Goal: Task Accomplishment & Management: Manage account settings

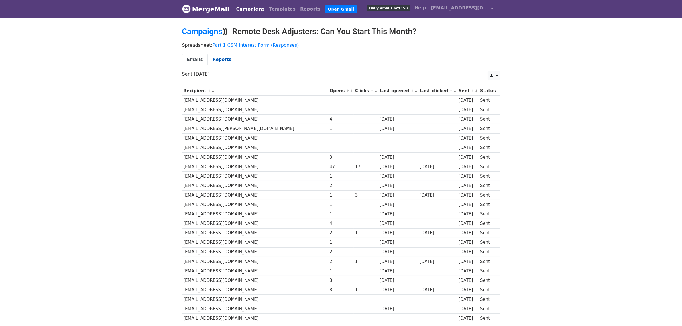
click at [218, 58] on link "Reports" at bounding box center [222, 60] width 29 height 12
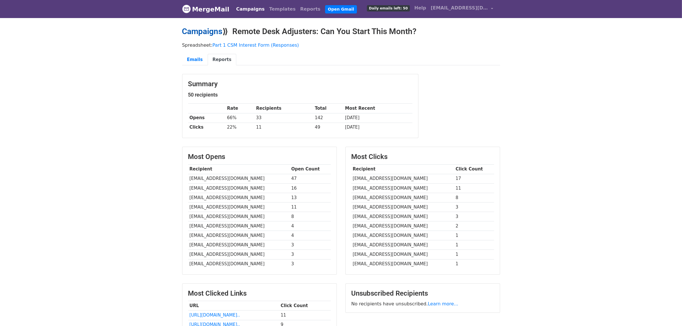
click at [211, 30] on link "Campaigns" at bounding box center [202, 31] width 40 height 9
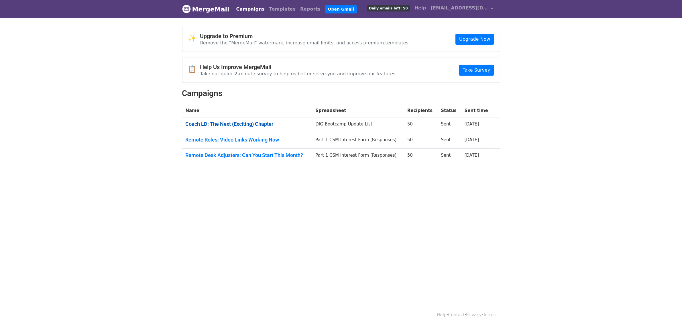
click at [217, 124] on link "Coach LD: The Next (Exciting) Chapter" at bounding box center [247, 124] width 123 height 6
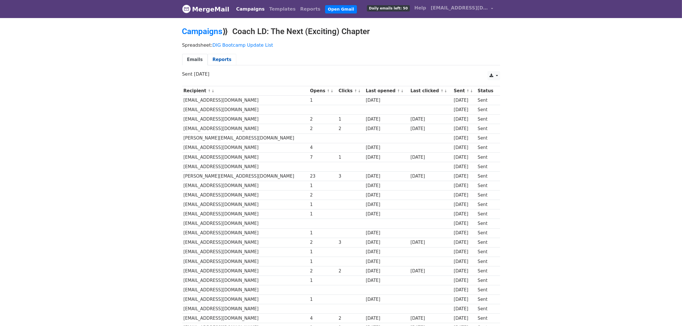
click at [217, 57] on link "Reports" at bounding box center [222, 60] width 29 height 12
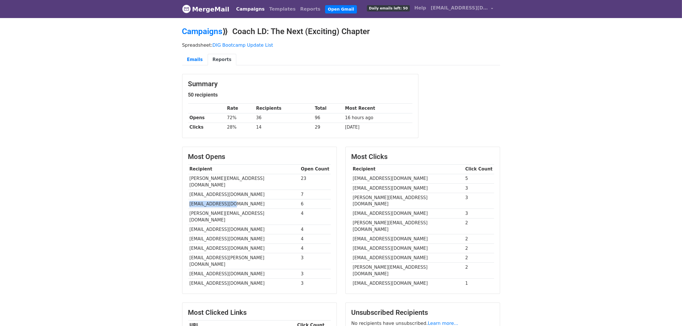
drag, startPoint x: 232, startPoint y: 197, endPoint x: 188, endPoint y: 199, distance: 44.2
click at [188, 199] on td "[EMAIL_ADDRESS][DOMAIN_NAME]" at bounding box center [243, 203] width 111 height 9
copy td "[EMAIL_ADDRESS][DOMAIN_NAME]"
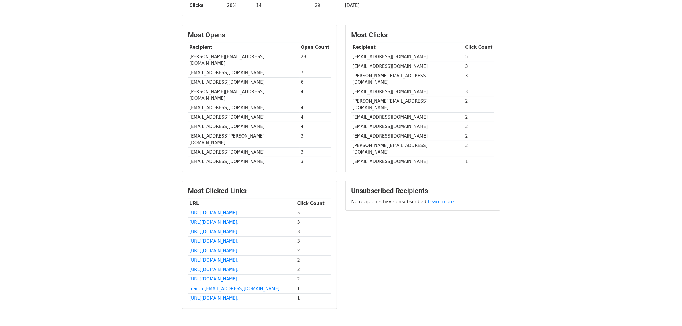
scroll to position [139, 0]
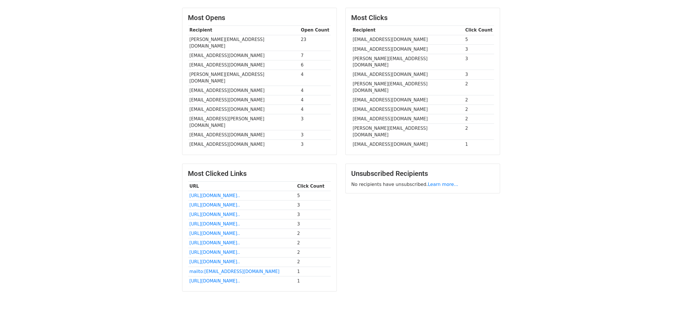
click at [545, 190] on body "MergeMail Campaigns Templates Reports Open Gmail Daily emails left: 50 Help lad…" at bounding box center [341, 90] width 682 height 459
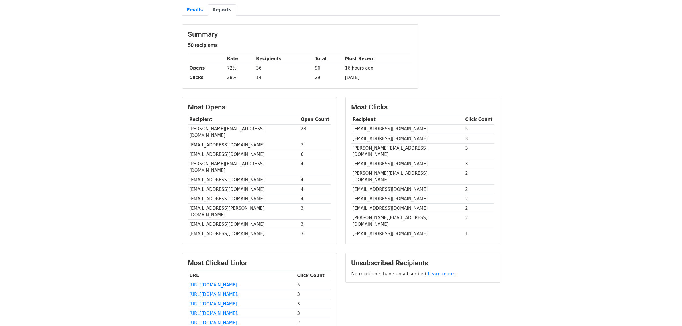
scroll to position [0, 0]
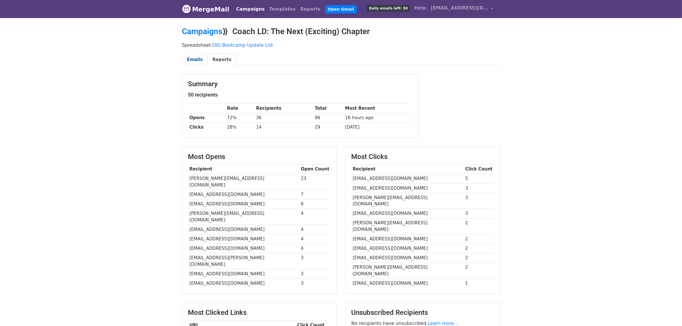
click at [195, 59] on link "Emails" at bounding box center [194, 60] width 25 height 12
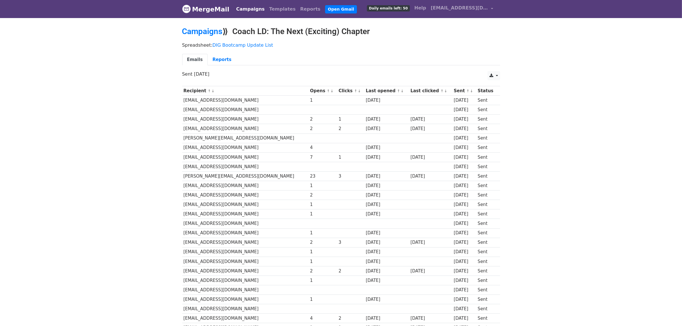
click at [584, 164] on body "MergeMail Campaigns Templates Reports Open Gmail Daily emails left: 50 Help [EM…" at bounding box center [341, 298] width 682 height 597
click at [364, 90] on th "Last opened ↑ ↓" at bounding box center [386, 90] width 45 height 9
click at [397, 89] on small "↑ ↓" at bounding box center [400, 91] width 6 height 4
click at [397, 91] on small "↑ ↓" at bounding box center [400, 91] width 6 height 4
click at [401, 91] on link "↓" at bounding box center [402, 91] width 3 height 4
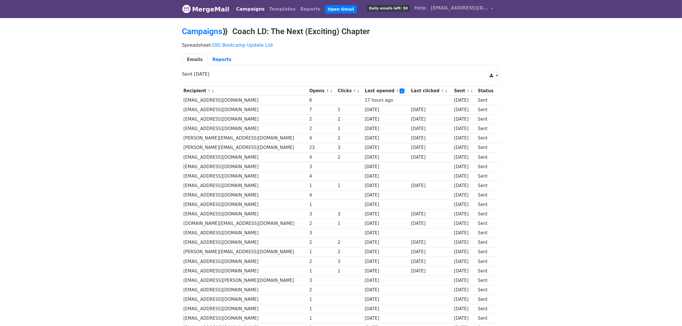
click at [160, 200] on body "MergeMail Campaigns Templates Reports Open Gmail Daily emails left: 50 Help [EM…" at bounding box center [341, 298] width 682 height 597
drag, startPoint x: 184, startPoint y: 102, endPoint x: 196, endPoint y: 101, distance: 12.7
click at [196, 101] on td "[EMAIL_ADDRESS][DOMAIN_NAME]" at bounding box center [245, 100] width 126 height 9
drag, startPoint x: 199, startPoint y: 101, endPoint x: 182, endPoint y: 101, distance: 17.2
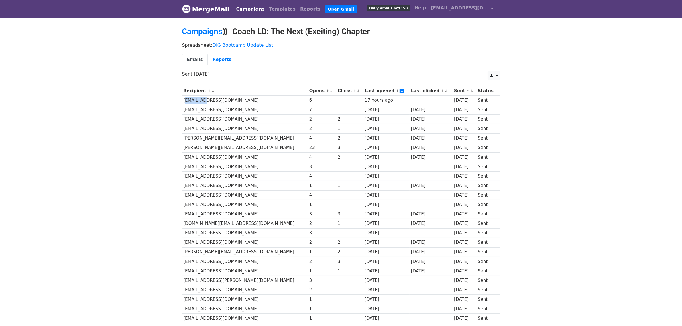
click at [182, 101] on td "[EMAIL_ADDRESS][DOMAIN_NAME]" at bounding box center [245, 100] width 126 height 9
click at [191, 109] on td "[EMAIL_ADDRESS][DOMAIN_NAME]" at bounding box center [245, 109] width 126 height 9
click at [186, 100] on td "[EMAIL_ADDRESS][DOMAIN_NAME]" at bounding box center [245, 100] width 126 height 9
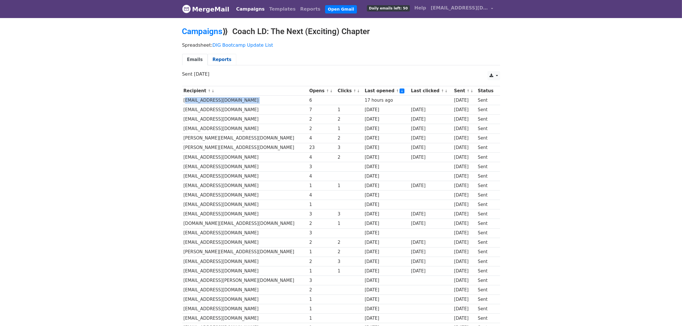
click at [215, 60] on link "Reports" at bounding box center [222, 60] width 29 height 12
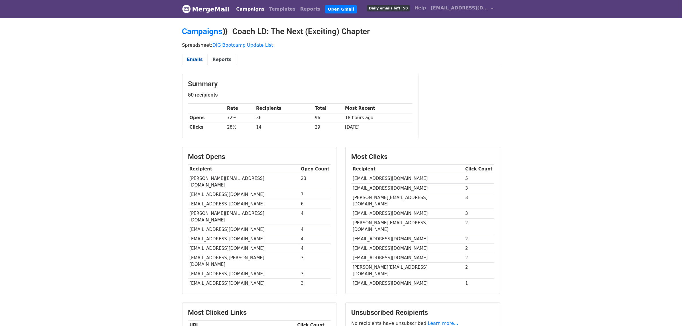
click at [191, 56] on link "Emails" at bounding box center [194, 60] width 25 height 12
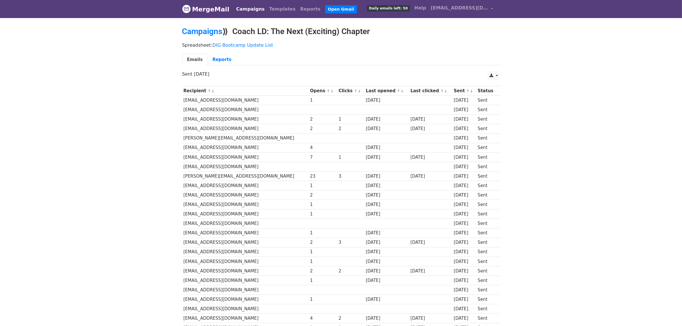
click at [401, 92] on link "↓" at bounding box center [402, 91] width 3 height 4
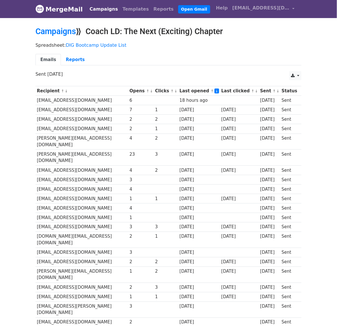
click at [37, 99] on td "[EMAIL_ADDRESS][DOMAIN_NAME]" at bounding box center [82, 100] width 93 height 9
click at [50, 101] on td "ibhelenc@gmail.com" at bounding box center [82, 100] width 93 height 9
click at [50, 101] on td "[EMAIL_ADDRESS][DOMAIN_NAME]" at bounding box center [82, 100] width 93 height 9
copy tr "[EMAIL_ADDRESS][DOMAIN_NAME]"
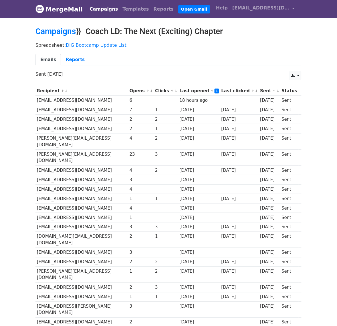
click at [52, 111] on td "[EMAIL_ADDRESS][DOMAIN_NAME]" at bounding box center [82, 109] width 93 height 9
copy td "jasonguerrerozamora"
click at [49, 129] on td "lcndetllc@gmail.com" at bounding box center [82, 128] width 93 height 9
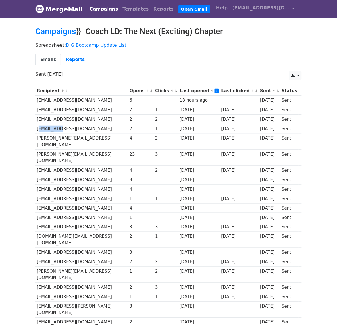
click at [49, 129] on td "lcndetllc@gmail.com" at bounding box center [82, 128] width 93 height 9
click at [49, 129] on td "[EMAIL_ADDRESS][DOMAIN_NAME]" at bounding box center [82, 128] width 93 height 9
click at [55, 128] on td "[EMAIL_ADDRESS][DOMAIN_NAME]" at bounding box center [82, 128] width 93 height 9
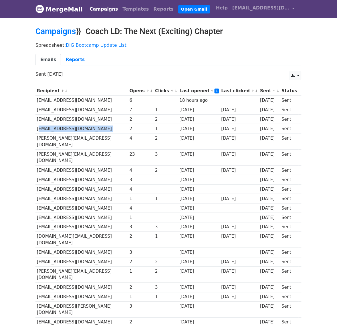
click at [55, 128] on td "[EMAIL_ADDRESS][DOMAIN_NAME]" at bounding box center [82, 128] width 93 height 9
click at [44, 139] on td "eric.evans24@gmail.com" at bounding box center [82, 141] width 93 height 16
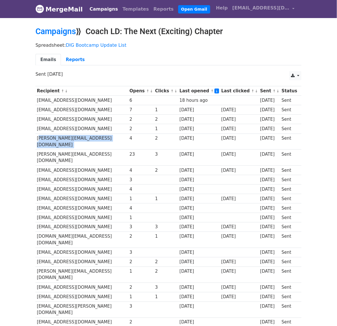
click at [44, 139] on td "eric.evans24@gmail.com" at bounding box center [82, 141] width 93 height 16
click at [45, 175] on td "[EMAIL_ADDRESS][DOMAIN_NAME]" at bounding box center [82, 179] width 93 height 9
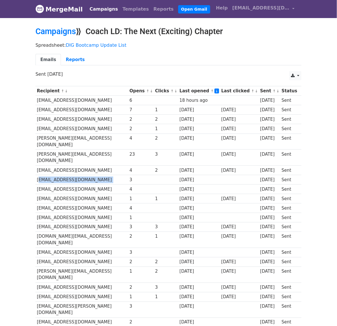
click at [45, 175] on td "[EMAIL_ADDRESS][DOMAIN_NAME]" at bounding box center [82, 179] width 93 height 9
copy tr "[EMAIL_ADDRESS][DOMAIN_NAME]"
click at [49, 184] on td "[EMAIL_ADDRESS][DOMAIN_NAME]" at bounding box center [82, 188] width 93 height 9
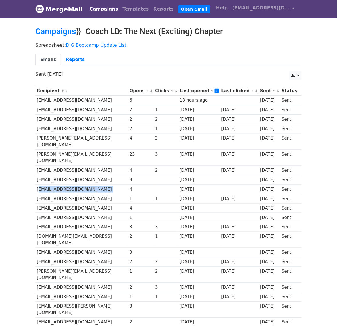
copy tr "[EMAIL_ADDRESS][DOMAIN_NAME]"
click at [55, 194] on td "[EMAIL_ADDRESS][DOMAIN_NAME]" at bounding box center [82, 198] width 93 height 9
copy tr "[EMAIL_ADDRESS][DOMAIN_NAME]"
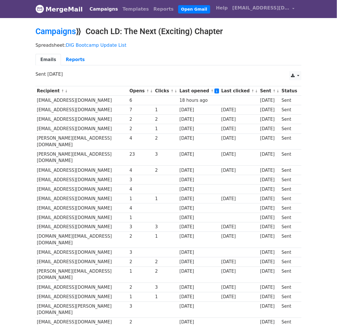
click at [53, 203] on td "[EMAIL_ADDRESS][DOMAIN_NAME]" at bounding box center [82, 207] width 93 height 9
copy tr "[EMAIL_ADDRESS][DOMAIN_NAME]"
click at [46, 213] on td "[EMAIL_ADDRESS][DOMAIN_NAME]" at bounding box center [82, 217] width 93 height 9
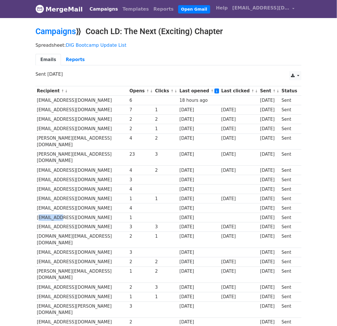
click at [46, 213] on td "[EMAIL_ADDRESS][DOMAIN_NAME]" at bounding box center [82, 217] width 93 height 9
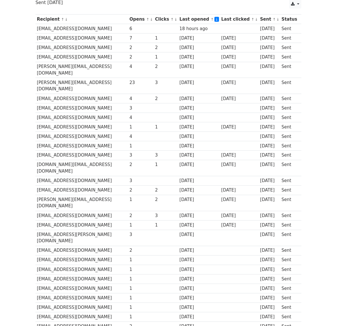
click at [48, 186] on td "[EMAIL_ADDRESS][DOMAIN_NAME]" at bounding box center [82, 190] width 93 height 9
copy tr "[EMAIL_ADDRESS][DOMAIN_NAME]"
click at [46, 230] on td "[EMAIL_ADDRESS][PERSON_NAME][DOMAIN_NAME]" at bounding box center [82, 238] width 93 height 16
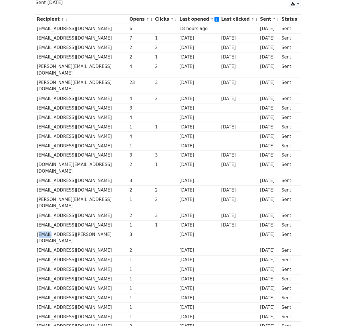
click at [46, 230] on td "Cache.L.Harris@gmail.com" at bounding box center [82, 238] width 93 height 16
copy tr "Cache.L.Harris@gmail.com"
click at [56, 246] on td "normafranco10915@gmail.com" at bounding box center [82, 250] width 93 height 9
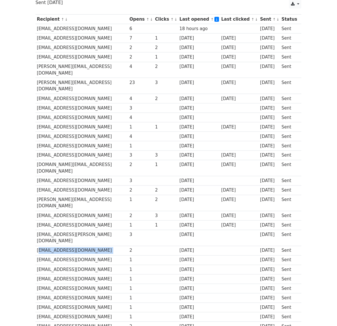
click at [56, 246] on td "normafranco10915@gmail.com" at bounding box center [82, 250] width 93 height 9
copy tr "normafranco10915@gmail.com"
click at [49, 265] on td "kangzhiying00@gmail.com" at bounding box center [82, 269] width 93 height 9
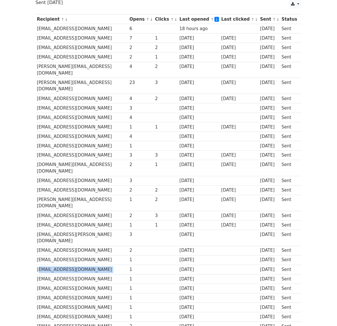
copy tr "kangzhiying00@gmail.com"
click at [54, 283] on td "ppena2105@gmail.com" at bounding box center [82, 287] width 93 height 9
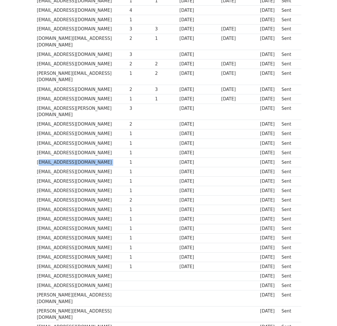
scroll to position [215, 0]
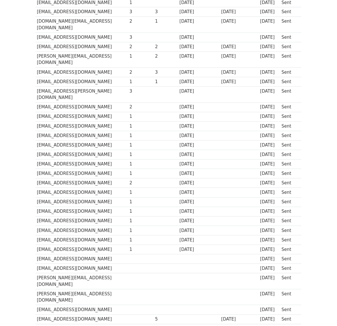
click at [57, 314] on td "amypresley@outlook.com" at bounding box center [82, 318] width 93 height 9
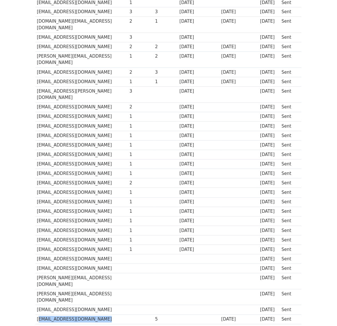
scroll to position [286, 0]
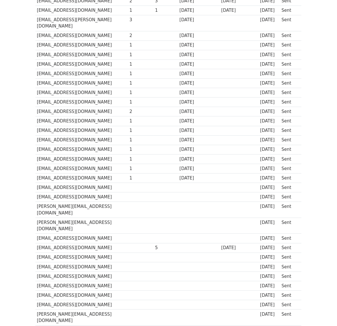
click at [50, 325] on td "anayroberson@gmail.com" at bounding box center [82, 329] width 93 height 9
click at [50, 300] on td "[EMAIL_ADDRESS][DOMAIN_NAME]" at bounding box center [82, 304] width 93 height 9
click at [48, 300] on td "[EMAIL_ADDRESS][DOMAIN_NAME]" at bounding box center [82, 304] width 93 height 9
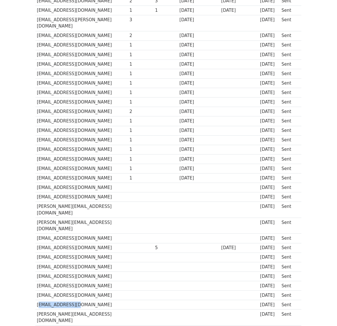
click at [48, 300] on td "[EMAIL_ADDRESS][DOMAIN_NAME]" at bounding box center [82, 304] width 93 height 9
click at [51, 262] on td "[EMAIL_ADDRESS][DOMAIN_NAME]" at bounding box center [82, 266] width 93 height 9
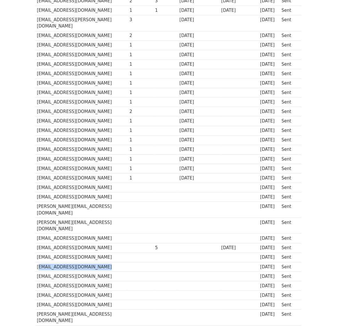
click at [59, 271] on td "s_yasmin96@hotmail.co.uk" at bounding box center [82, 275] width 93 height 9
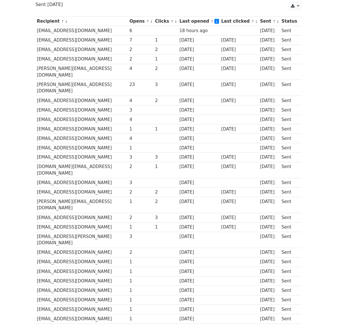
scroll to position [0, 0]
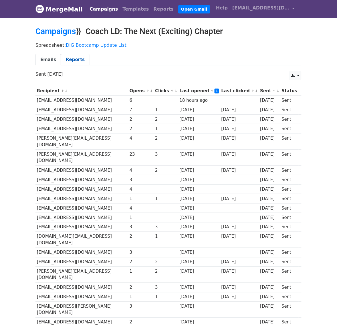
click at [71, 60] on link "Reports" at bounding box center [75, 60] width 29 height 12
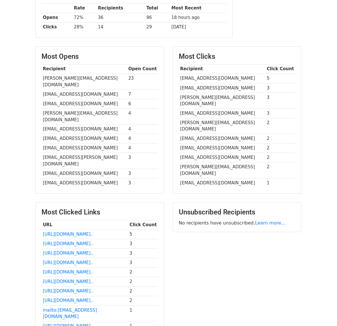
scroll to position [139, 0]
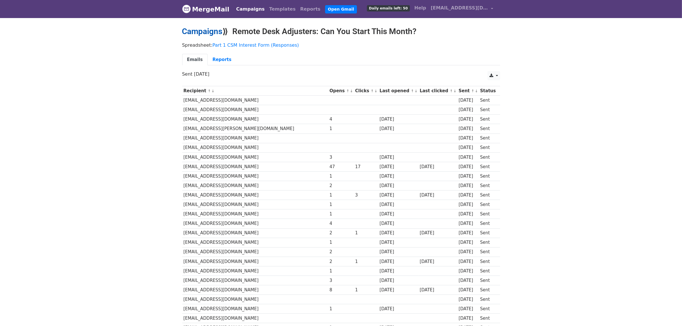
click at [202, 30] on link "Campaigns" at bounding box center [202, 31] width 40 height 9
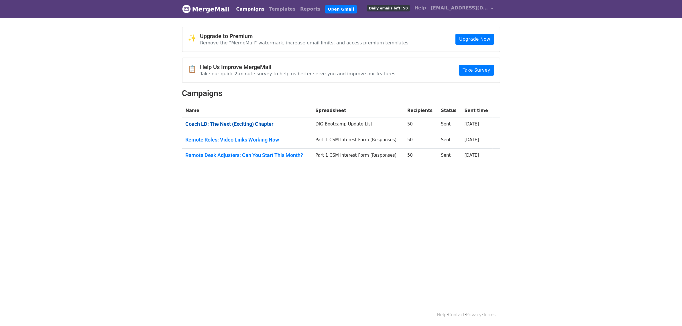
click at [218, 124] on link "Coach LD: The Next (Exciting) Chapter" at bounding box center [247, 124] width 123 height 6
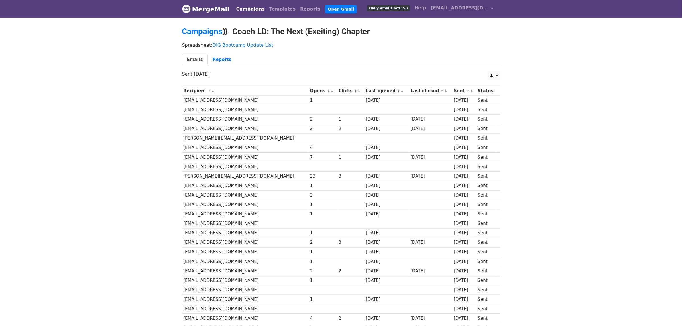
click at [401, 91] on link "↓" at bounding box center [402, 91] width 3 height 4
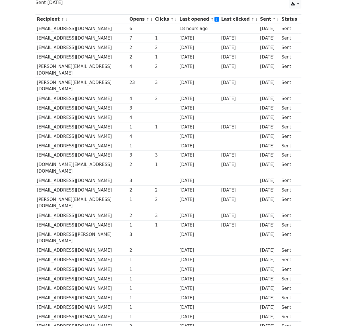
scroll to position [215, 0]
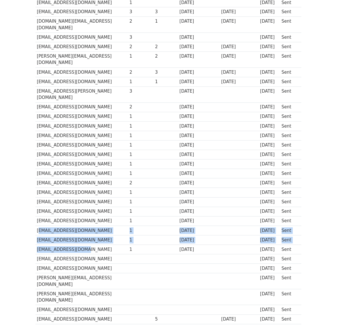
drag, startPoint x: 64, startPoint y: 214, endPoint x: 38, endPoint y: 200, distance: 30.0
click at [38, 200] on tbody "Recipient ↑ ↓ Opens ↑ ↓ Clicks ↑ ↓ Last opened ↑ ↓ Last clicked ↑ ↓ Sent ↑ ↓ St…" at bounding box center [169, 138] width 266 height 535
click at [45, 226] on td "[EMAIL_ADDRESS][DOMAIN_NAME]" at bounding box center [82, 230] width 93 height 9
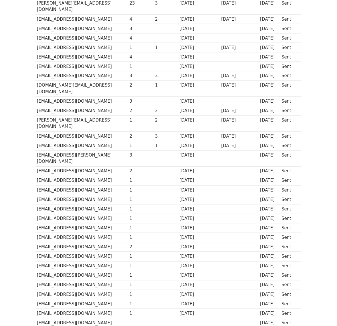
scroll to position [0, 0]
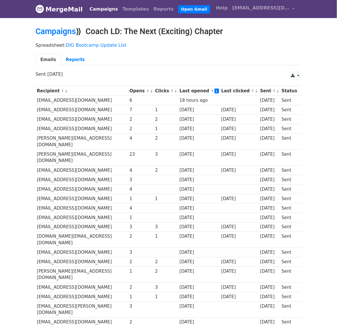
click at [303, 75] on div "CSV Excel Sent 6 days ago" at bounding box center [168, 77] width 275 height 12
click at [297, 75] on link at bounding box center [295, 75] width 12 height 9
click at [299, 88] on link "CSV" at bounding box center [303, 88] width 26 height 9
click at [110, 72] on p "Sent 6 days ago" at bounding box center [169, 74] width 266 height 6
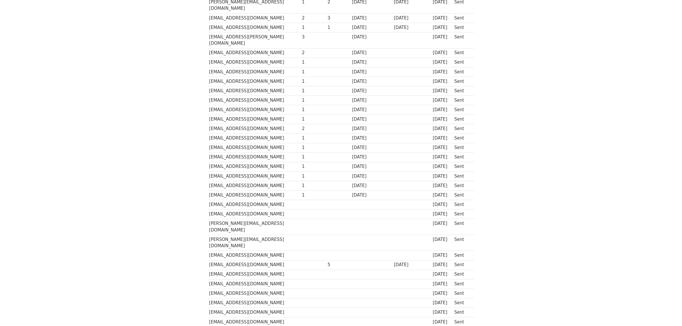
scroll to position [286, 0]
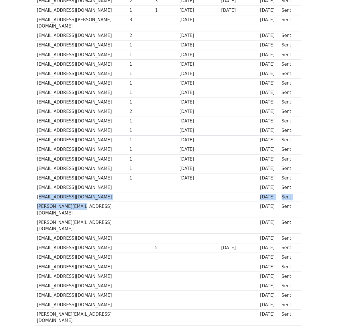
drag, startPoint x: 37, startPoint y: 168, endPoint x: 83, endPoint y: 178, distance: 46.8
click at [83, 178] on tbody "Recipient ↑ ↓ Opens ↑ ↓ Clicks ↑ ↓ Last opened ↑ ↓ Last clicked ↑ ↓ Sent ↑ ↓ St…" at bounding box center [169, 67] width 266 height 535
click at [83, 202] on td "[PERSON_NAME][EMAIL_ADDRESS][DOMAIN_NAME]" at bounding box center [82, 210] width 93 height 16
drag, startPoint x: 42, startPoint y: 175, endPoint x: 47, endPoint y: 176, distance: 5.2
click at [47, 202] on td "[PERSON_NAME][EMAIL_ADDRESS][DOMAIN_NAME]" at bounding box center [82, 210] width 93 height 16
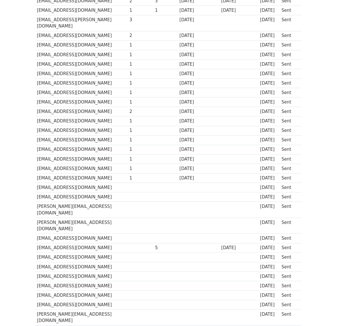
click at [63, 202] on td "[PERSON_NAME][EMAIL_ADDRESS][DOMAIN_NAME]" at bounding box center [82, 210] width 93 height 16
copy tr "[PERSON_NAME][EMAIL_ADDRESS][DOMAIN_NAME]"
click at [40, 217] on td "[PERSON_NAME][EMAIL_ADDRESS][DOMAIN_NAME]" at bounding box center [82, 225] width 93 height 16
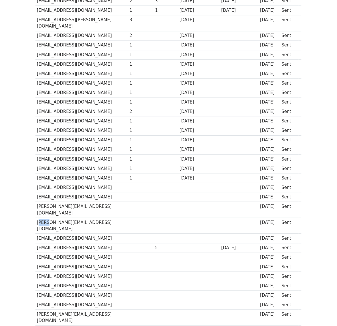
click at [40, 217] on td "[PERSON_NAME][EMAIL_ADDRESS][DOMAIN_NAME]" at bounding box center [82, 225] width 93 height 16
copy tr "[PERSON_NAME][EMAIL_ADDRESS][DOMAIN_NAME]"
click at [47, 233] on td "[EMAIL_ADDRESS][DOMAIN_NAME]" at bounding box center [82, 237] width 93 height 9
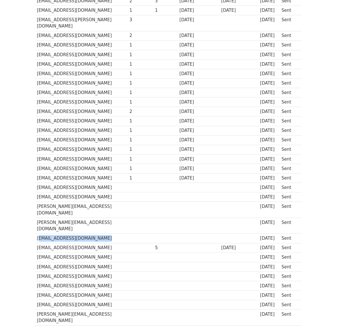
click at [47, 233] on td "[EMAIL_ADDRESS][DOMAIN_NAME]" at bounding box center [82, 237] width 93 height 9
copy tr "[EMAIL_ADDRESS][DOMAIN_NAME]"
click at [52, 243] on td "[EMAIL_ADDRESS][DOMAIN_NAME]" at bounding box center [82, 247] width 93 height 9
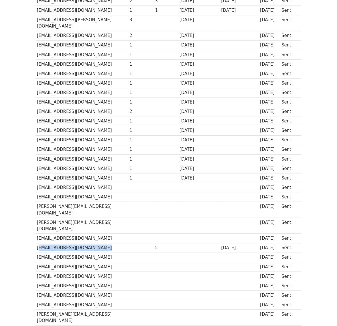
copy tr "[EMAIL_ADDRESS][DOMAIN_NAME]"
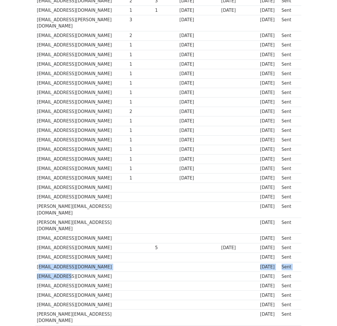
drag, startPoint x: 36, startPoint y: 224, endPoint x: 66, endPoint y: 238, distance: 32.7
click at [66, 238] on tbody "Recipient ↑ ↓ Opens ↑ ↓ Clicks ↑ ↓ Last opened ↑ ↓ Last clicked ↑ ↓ Sent ↑ ↓ St…" at bounding box center [169, 67] width 266 height 535
click at [66, 271] on td "[EMAIL_ADDRESS][DOMAIN_NAME]" at bounding box center [82, 275] width 93 height 9
click at [58, 252] on td "her_digital_harvest@outlook.com" at bounding box center [82, 256] width 93 height 9
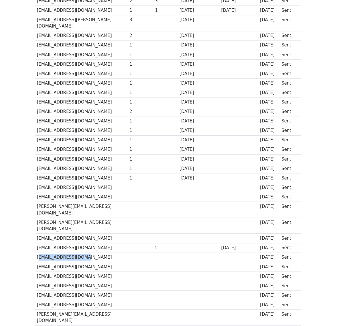
click at [58, 252] on td "her_digital_harvest@outlook.com" at bounding box center [82, 256] width 93 height 9
copy tr "her_digital_harvest@outlook.com"
click at [50, 262] on td "kevmagee22@gmail.com" at bounding box center [82, 266] width 93 height 9
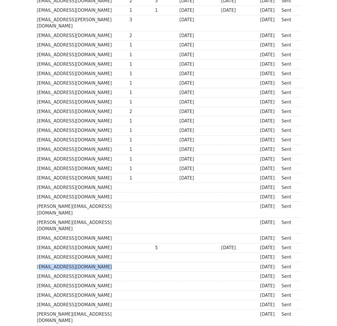
click at [50, 262] on td "kevmagee22@gmail.com" at bounding box center [82, 266] width 93 height 9
copy tr "kevmagee22@gmail.com"
click at [44, 271] on td "s_yasmin96@hotmail.co.uk" at bounding box center [82, 275] width 93 height 9
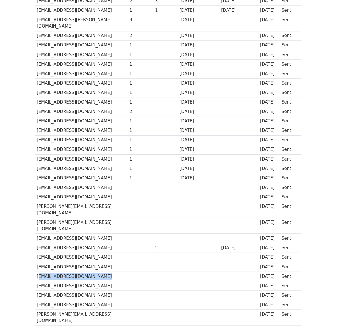
copy tr "s_yasmin96@hotmail.co.uk"
click at [45, 281] on td "enf.martasantos.30@gmail.com" at bounding box center [82, 285] width 93 height 9
copy tr "enf.martasantos.30@gmail.com"
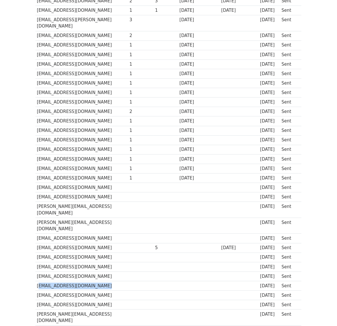
click at [45, 290] on td "jgonzalez20007@gmail.com" at bounding box center [82, 294] width 93 height 9
copy tr "jgonzalez20007@gmail.com"
click at [50, 300] on td "angelcerrato8200@gmail.com" at bounding box center [82, 304] width 93 height 9
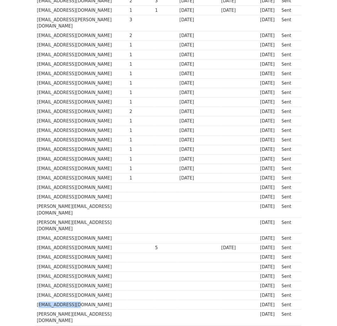
click at [50, 300] on td "angelcerrato8200@gmail.com" at bounding box center [82, 304] width 93 height 9
copy tr "angelcerrato8200@gmail.com"
click at [52, 309] on td "melissa@glowuponline.ca" at bounding box center [82, 317] width 93 height 16
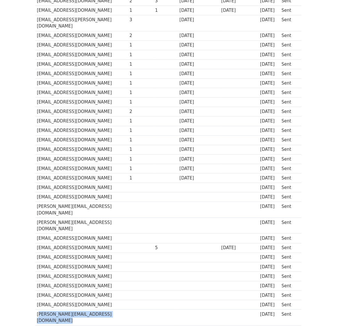
click at [52, 309] on td "melissa@glowuponline.ca" at bounding box center [82, 317] width 93 height 16
click at [49, 325] on td "anayroberson@gmail.com" at bounding box center [82, 329] width 93 height 9
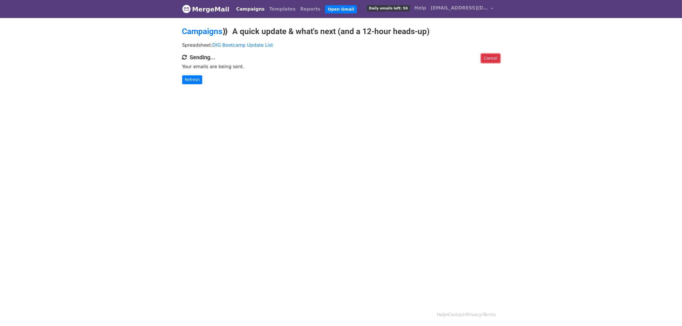
drag, startPoint x: 497, startPoint y: 58, endPoint x: 377, endPoint y: 26, distance: 124.3
click at [497, 58] on link "Cancel" at bounding box center [490, 58] width 19 height 9
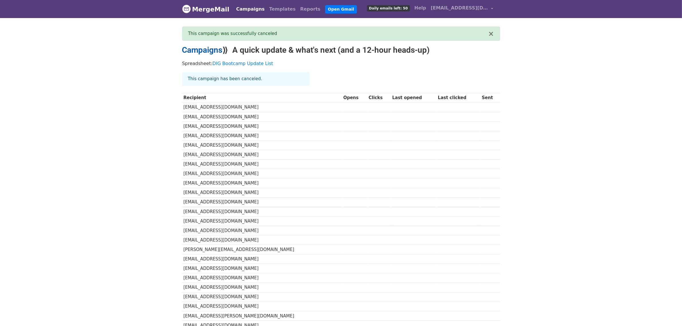
click at [207, 47] on link "Campaigns" at bounding box center [202, 49] width 40 height 9
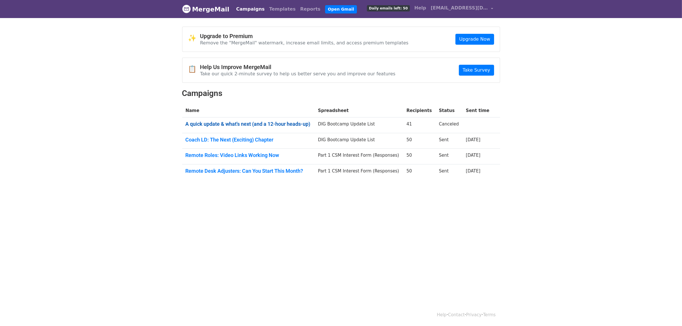
click at [299, 123] on link "A quick update & what's next (and a 12-hour heads-up)" at bounding box center [249, 124] width 126 height 6
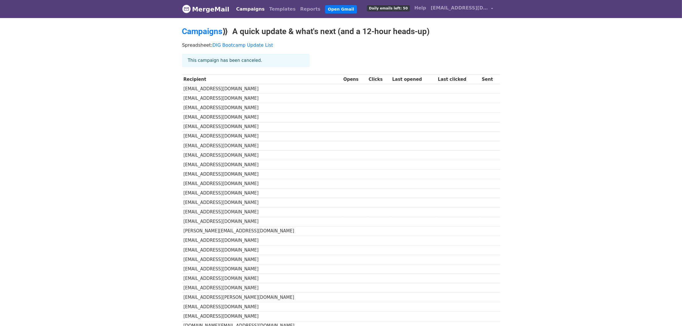
drag, startPoint x: 236, startPoint y: 29, endPoint x: 433, endPoint y: 35, distance: 197.4
click at [433, 35] on h2 "Campaigns ⟫ A quick update & what's next (and a 12-hour heads-up)" at bounding box center [341, 32] width 318 height 10
copy h2 "A quick update & what's next (and a 12-hour heads-up)"
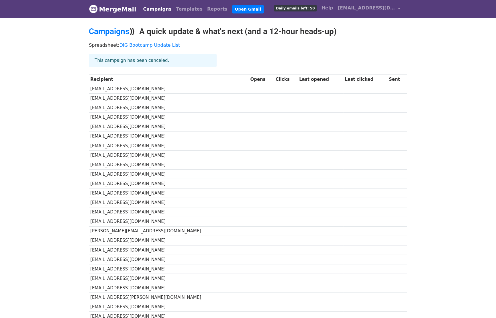
click at [39, 188] on body "MergeMail Campaigns Templates Reports Open Gmail Daily emails left: 50 Help [EM…" at bounding box center [248, 250] width 496 height 500
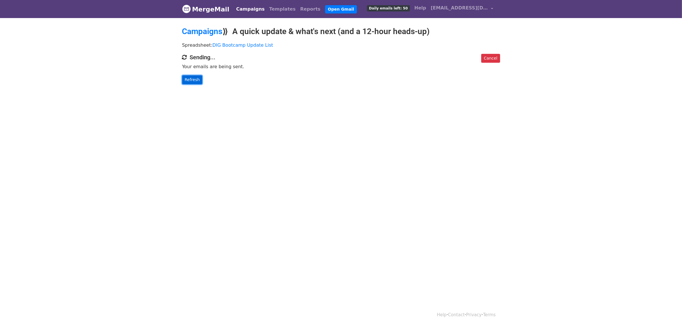
click at [188, 78] on link "Refresh" at bounding box center [192, 79] width 20 height 9
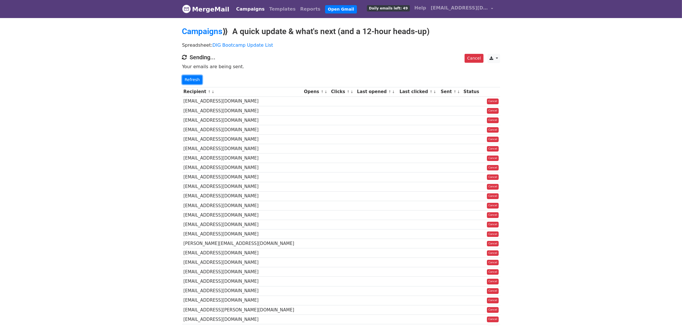
click at [188, 78] on link "Refresh" at bounding box center [192, 79] width 20 height 9
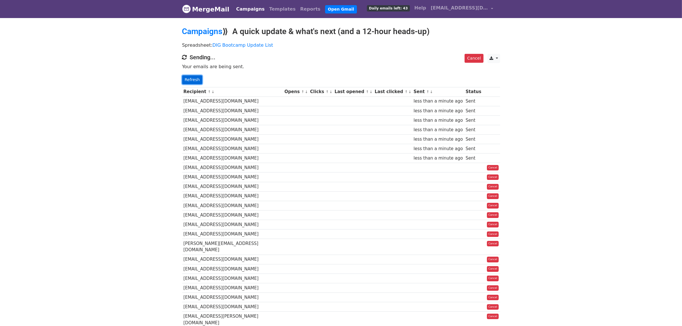
click at [186, 77] on link "Refresh" at bounding box center [192, 79] width 20 height 9
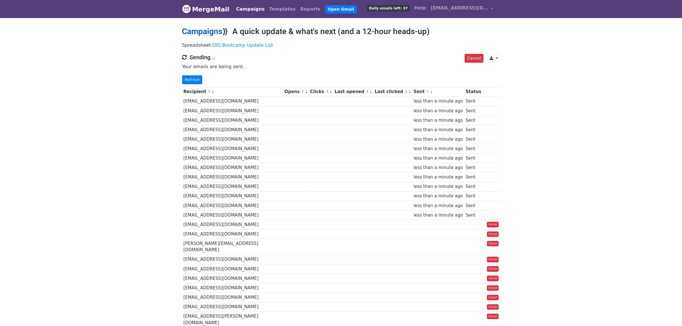
click at [201, 29] on link "Campaigns" at bounding box center [202, 31] width 40 height 9
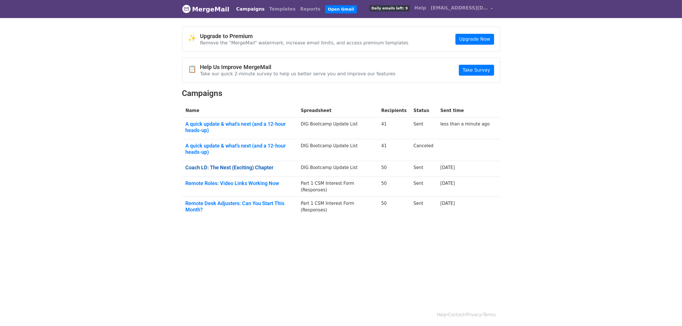
click at [224, 166] on link "Coach LD: The Next (Exciting) Chapter" at bounding box center [240, 167] width 109 height 6
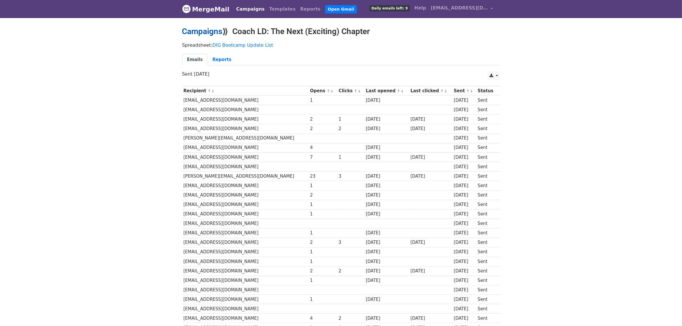
click at [205, 30] on link "Campaigns" at bounding box center [202, 31] width 40 height 9
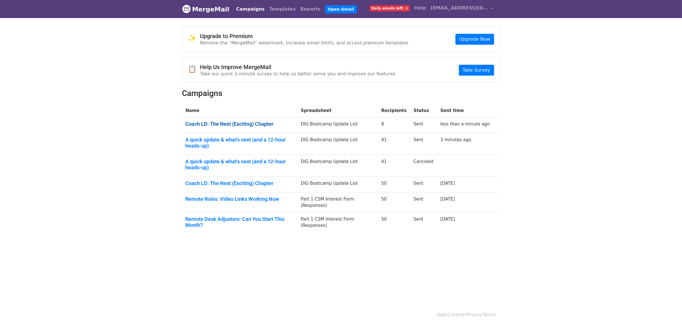
click at [238, 122] on link "Coach LD: The Next (Exciting) Chapter" at bounding box center [240, 124] width 109 height 6
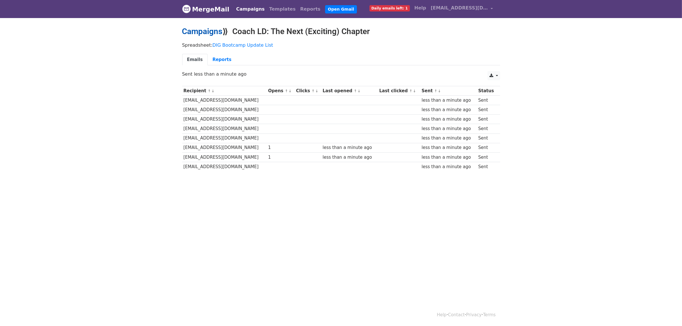
click at [207, 29] on link "Campaigns" at bounding box center [202, 31] width 40 height 9
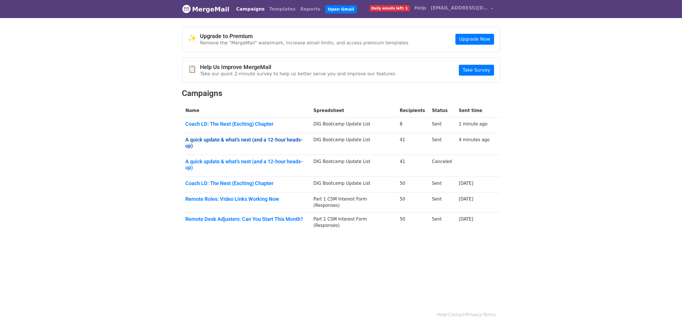
click at [219, 141] on link "A quick update & what's next (and a 12-hour heads-up)" at bounding box center [246, 143] width 121 height 12
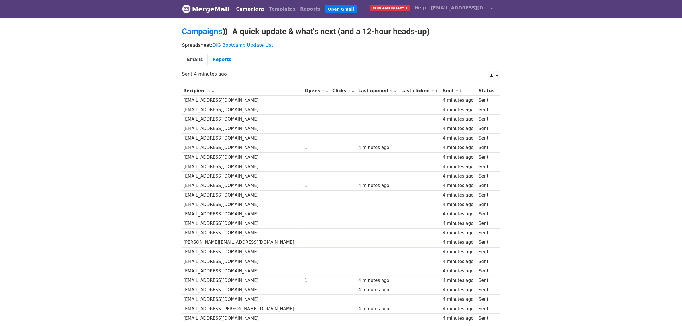
click at [325, 92] on link "↓" at bounding box center [326, 91] width 3 height 4
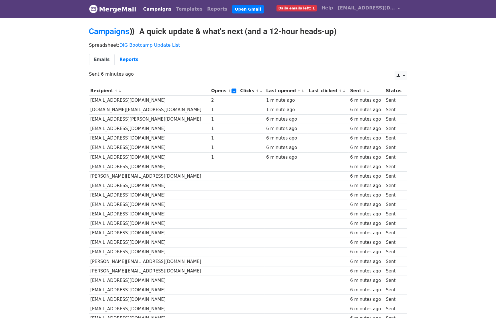
click at [477, 69] on body "MergeMail Campaigns Templates Reports Open Gmail Daily emails left: 1 Help lado…" at bounding box center [248, 255] width 496 height 511
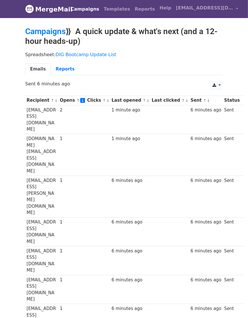
drag, startPoint x: 134, startPoint y: 49, endPoint x: 130, endPoint y: 47, distance: 4.1
click at [134, 49] on div "Spreadsheet: DIG Bootcamp Update List Emails Reports" at bounding box center [124, 65] width 206 height 32
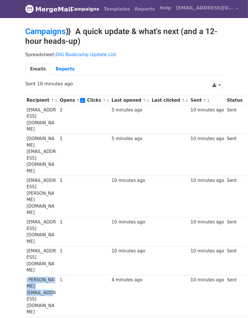
drag, startPoint x: 35, startPoint y: 191, endPoint x: 26, endPoint y: 185, distance: 9.9
click at [26, 275] on td "[PERSON_NAME][EMAIL_ADDRESS][DOMAIN_NAME]" at bounding box center [41, 296] width 33 height 42
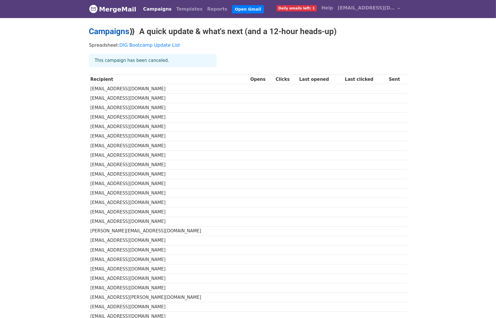
click at [117, 29] on link "Campaigns" at bounding box center [109, 31] width 40 height 9
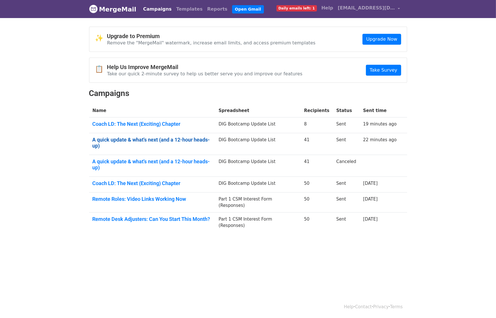
click at [130, 138] on link "A quick update & what's next (and a 12-hour heads-up)" at bounding box center [151, 143] width 119 height 12
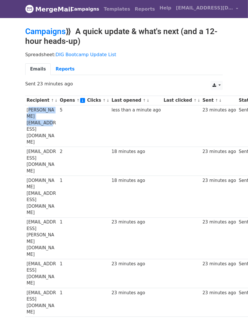
drag, startPoint x: 27, startPoint y: 111, endPoint x: 46, endPoint y: 118, distance: 19.9
click at [46, 118] on td "[PERSON_NAME][EMAIL_ADDRESS][DOMAIN_NAME]" at bounding box center [41, 126] width 33 height 42
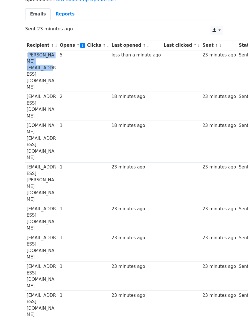
scroll to position [72, 0]
